Goal: Information Seeking & Learning: Learn about a topic

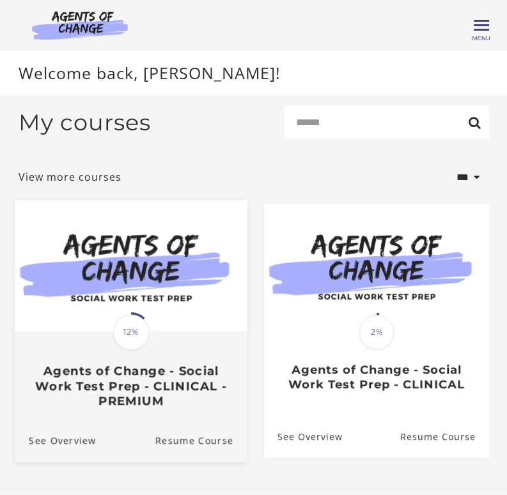
click at [128, 294] on img at bounding box center [131, 265] width 233 height 131
click at [151, 385] on h3 "Agents of Change - Social Work Test Prep - CLINICAL - PREMIUM" at bounding box center [131, 386] width 205 height 45
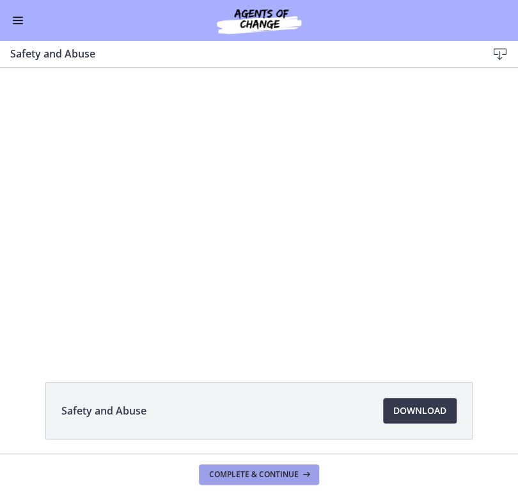
click at [288, 470] on span "Complete & continue" at bounding box center [253, 475] width 89 height 10
